Goal: Information Seeking & Learning: Find specific page/section

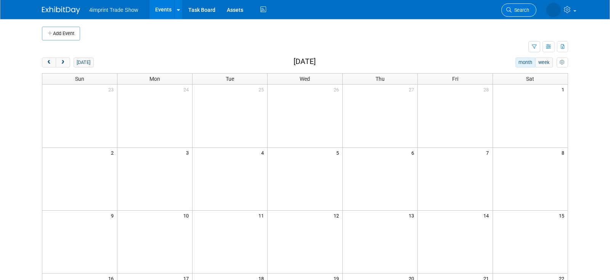
click at [520, 8] on span "Search" at bounding box center [520, 10] width 18 height 6
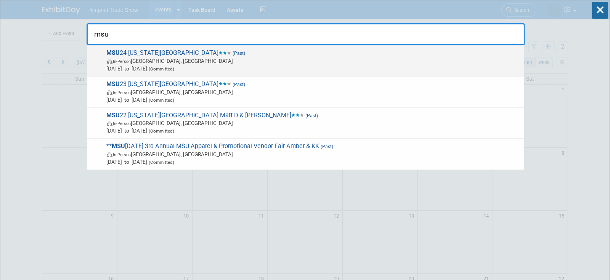
type input "msu"
click at [234, 56] on span "MSU 24 Michigan State University (Past) In-Person East Lansing, MI Oct 10, 2024…" at bounding box center [312, 60] width 416 height 23
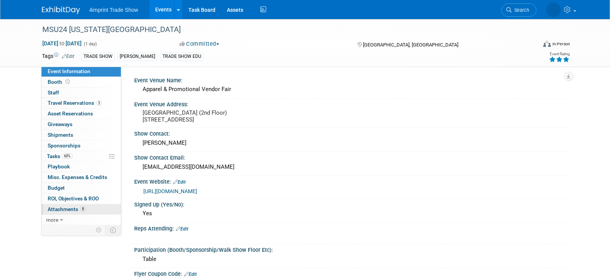
click at [64, 210] on span "Attachments 8" at bounding box center [67, 209] width 38 height 6
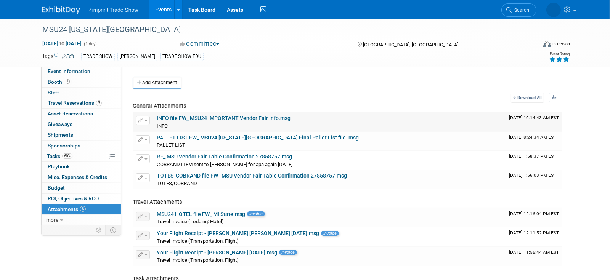
click at [192, 120] on link "INFO file FW_ MSU24 IMPORTANT Vendor Fair Info.msg" at bounding box center [224, 118] width 134 height 6
click at [186, 123] on div "INFO INFO X" at bounding box center [330, 126] width 346 height 8
click at [187, 120] on link "INFO file FW_ MSU24 IMPORTANT Vendor Fair Info.msg" at bounding box center [224, 118] width 134 height 6
